Goal: Task Accomplishment & Management: Use online tool/utility

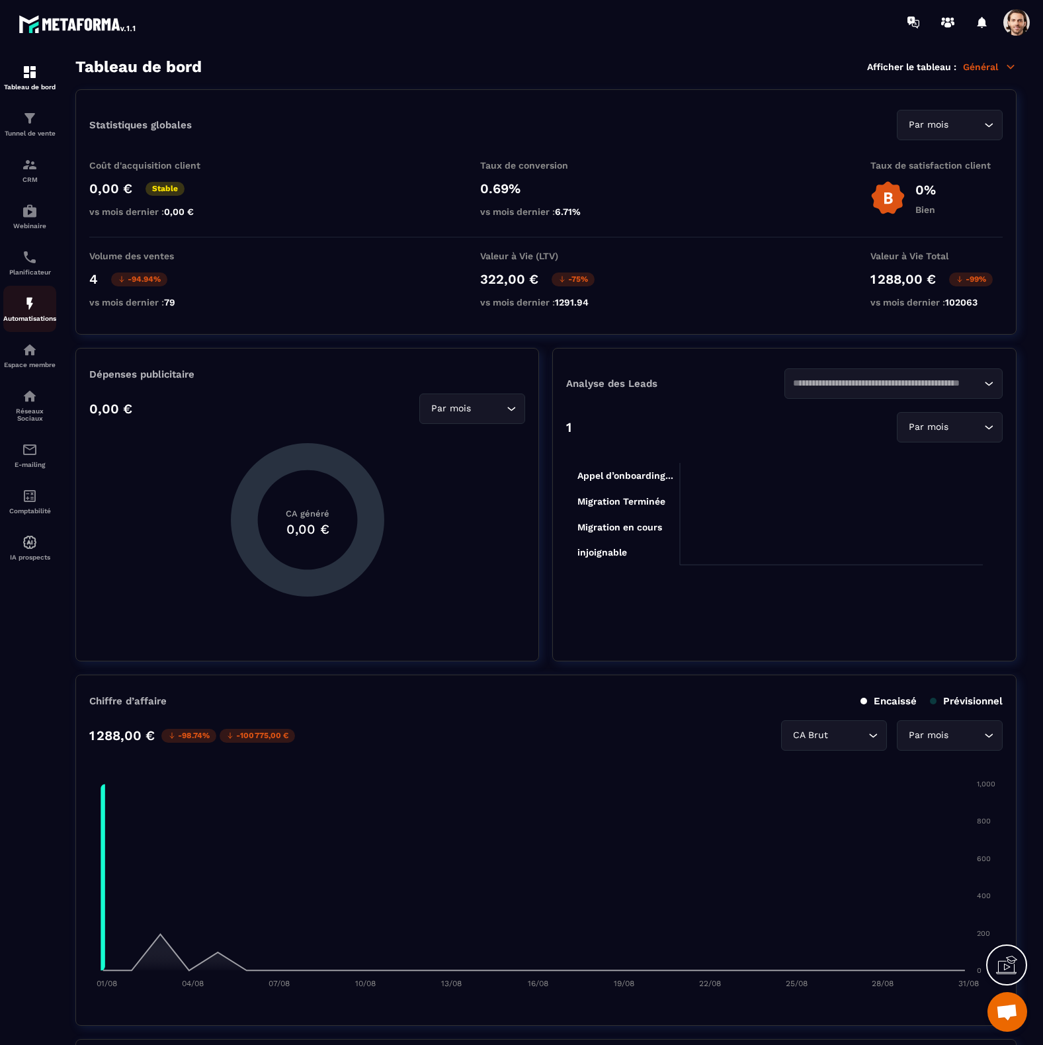
click at [24, 313] on div "Automatisations" at bounding box center [29, 309] width 53 height 26
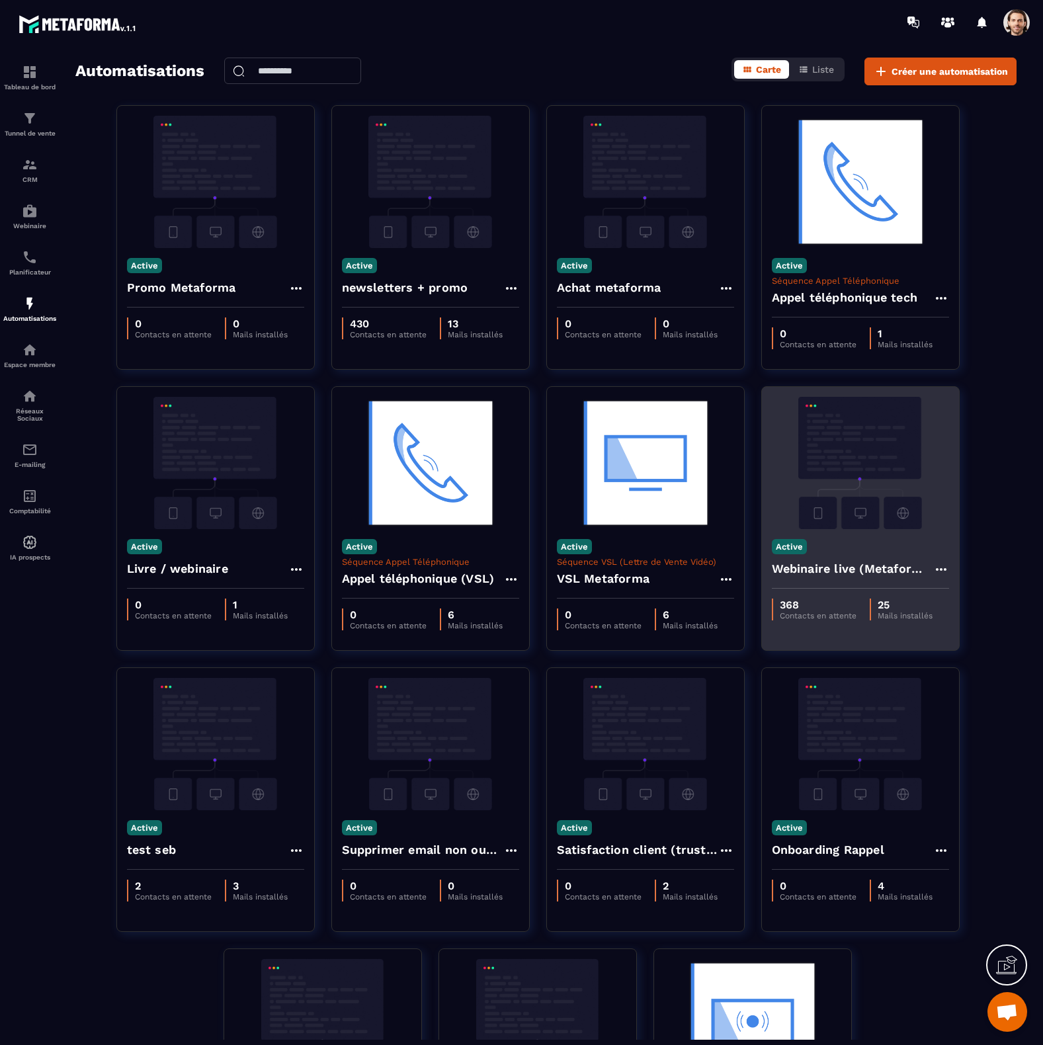
click at [884, 433] on img at bounding box center [860, 463] width 177 height 132
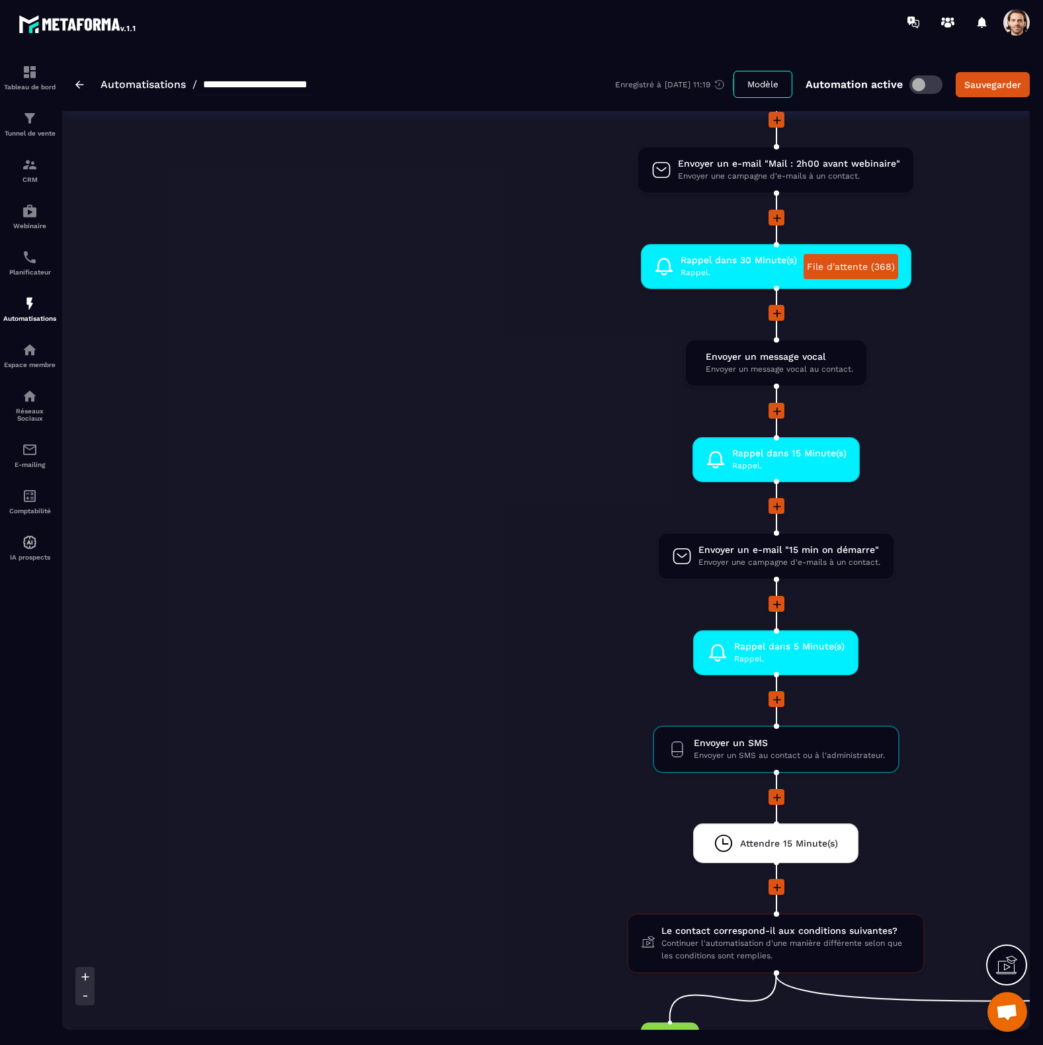
scroll to position [929, 0]
